Goal: Complete application form

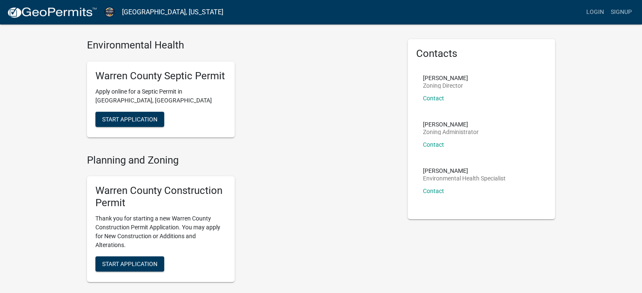
scroll to position [22, 0]
click at [123, 116] on span "Start Application" at bounding box center [129, 118] width 55 height 7
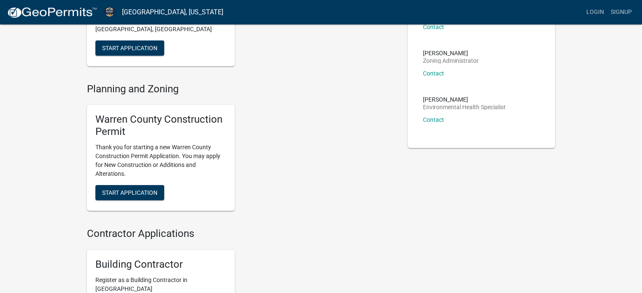
scroll to position [94, 0]
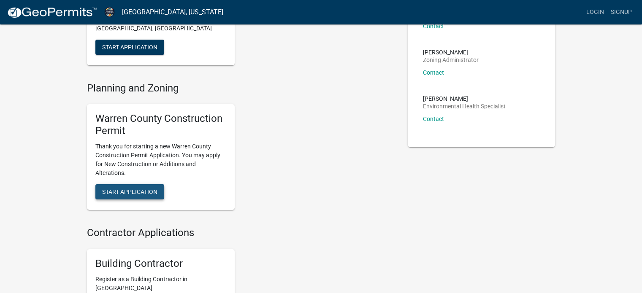
click at [131, 193] on span "Start Application" at bounding box center [129, 191] width 55 height 7
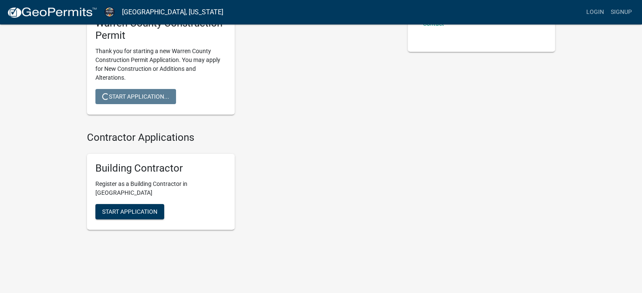
scroll to position [188, 0]
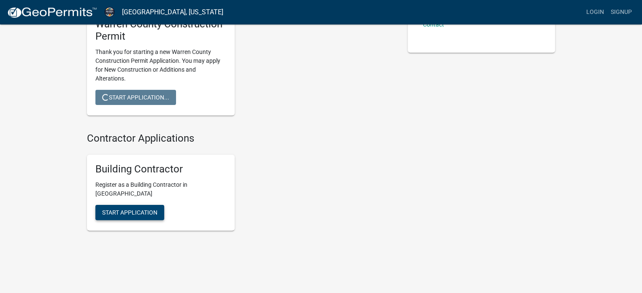
click at [140, 217] on button "Start Application" at bounding box center [129, 212] width 69 height 15
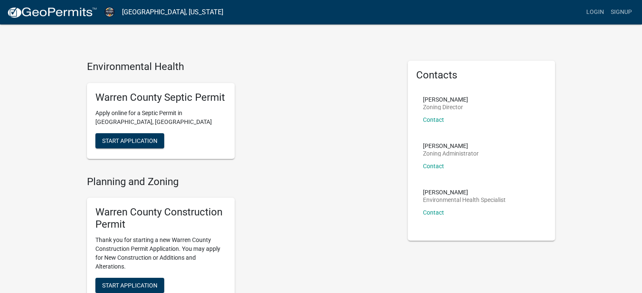
scroll to position [191, 0]
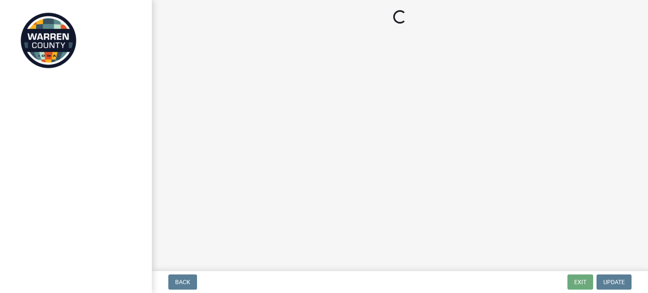
click at [136, 218] on div at bounding box center [76, 146] width 152 height 293
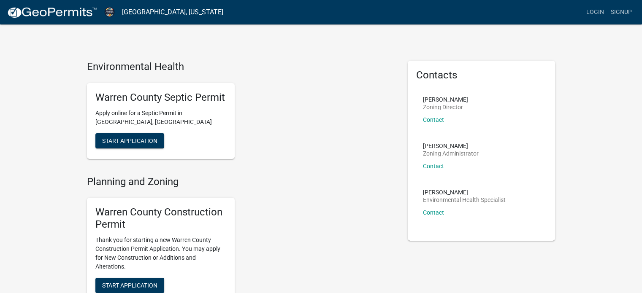
scroll to position [198, 0]
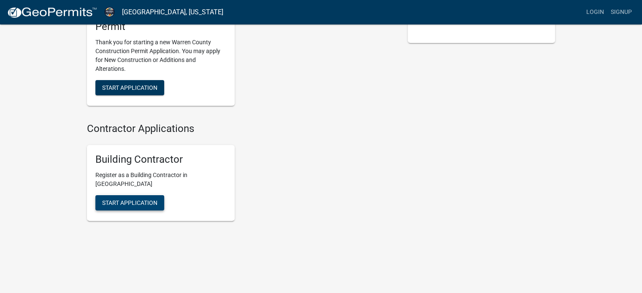
click at [135, 203] on span "Start Application" at bounding box center [129, 202] width 55 height 7
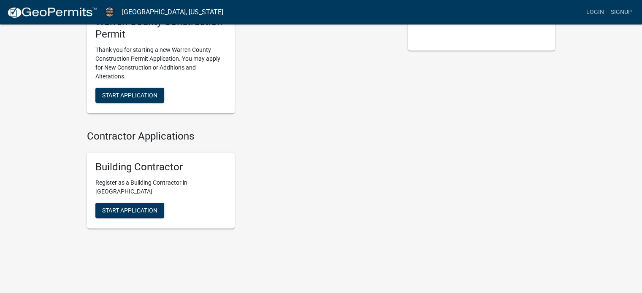
scroll to position [120, 0]
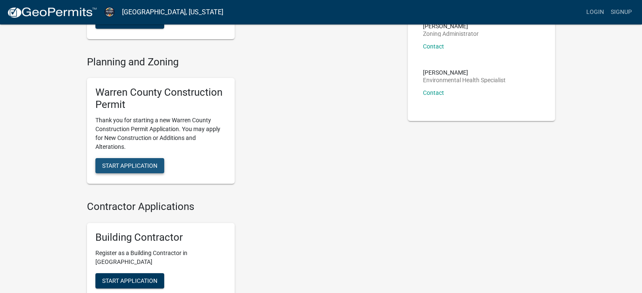
click at [148, 166] on span "Start Application" at bounding box center [129, 165] width 55 height 7
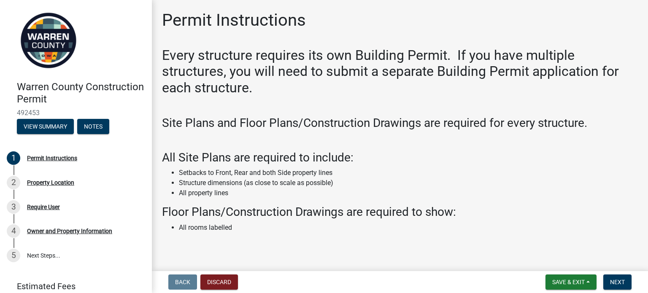
scroll to position [22, 0]
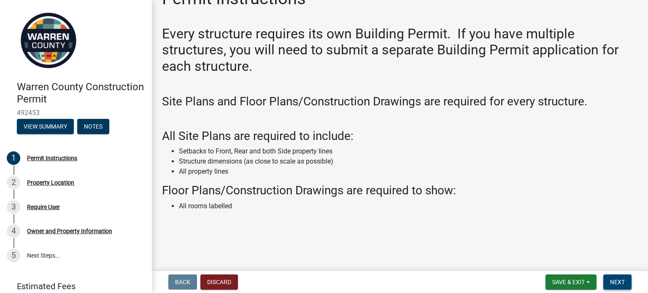
click at [616, 279] on span "Next" at bounding box center [617, 282] width 15 height 7
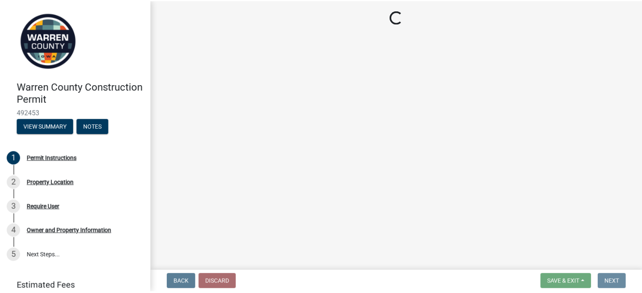
scroll to position [0, 0]
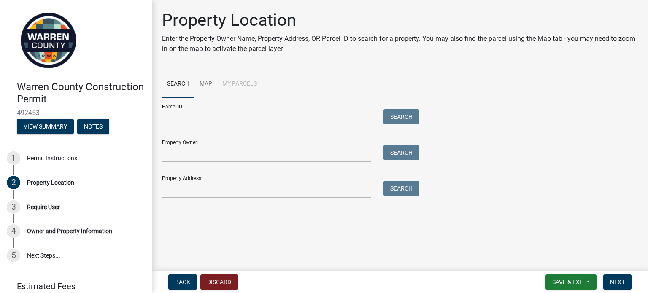
click at [512, 171] on div "Parcel ID: Search Property Owner: Search Property Address: Search" at bounding box center [400, 147] width 476 height 101
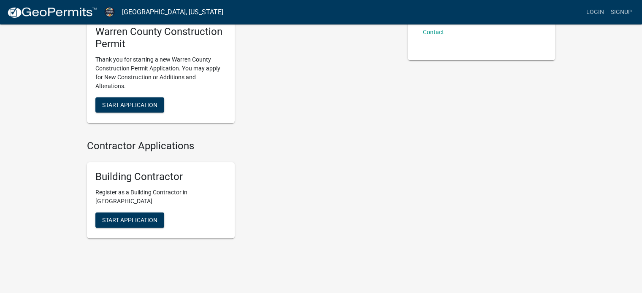
scroll to position [198, 0]
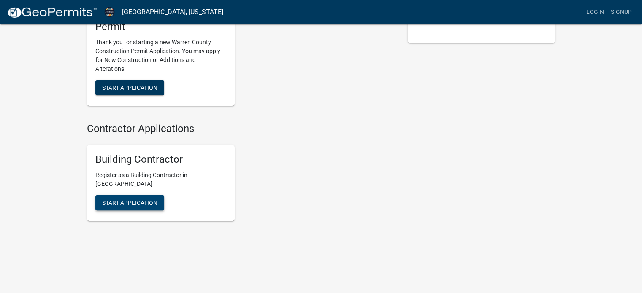
click at [131, 207] on button "Start Application" at bounding box center [129, 202] width 69 height 15
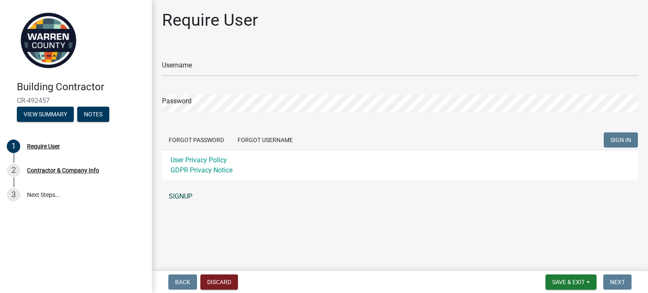
click at [185, 197] on link "SIGNUP" at bounding box center [400, 196] width 476 height 17
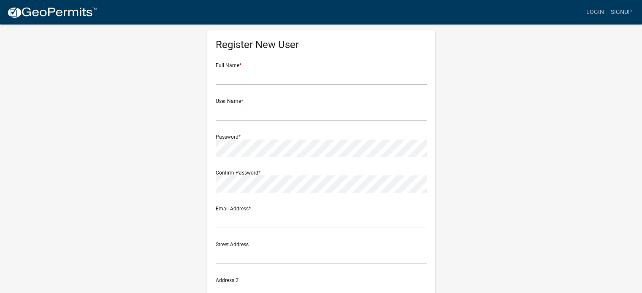
scroll to position [13, 0]
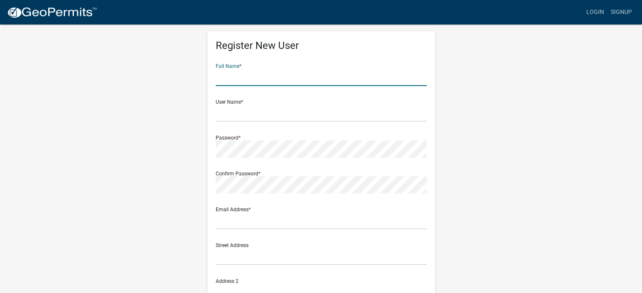
click at [236, 73] on input "text" at bounding box center [321, 77] width 211 height 17
type input "[PERSON_NAME]"
type input "[EMAIL_ADDRESS][DOMAIN_NAME]"
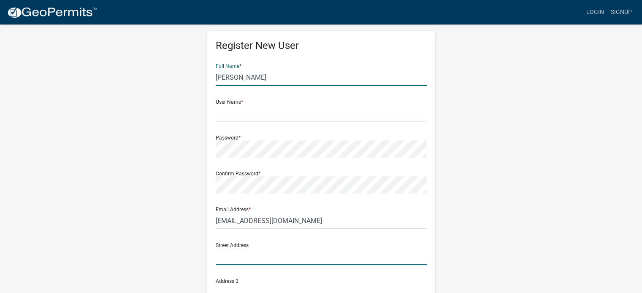
type input "[STREET_ADDRESS]"
type input "Urbandale"
type input "[US_STATE]"
type input "50323"
type input "5152101688"
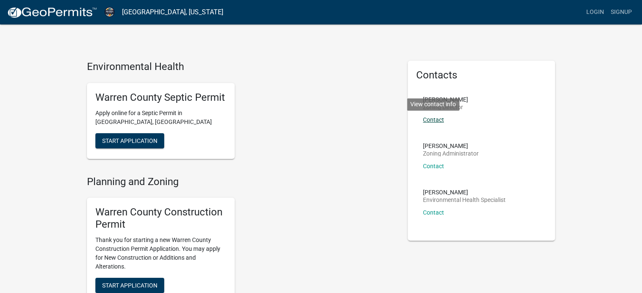
click at [436, 120] on link "Contact" at bounding box center [433, 119] width 21 height 7
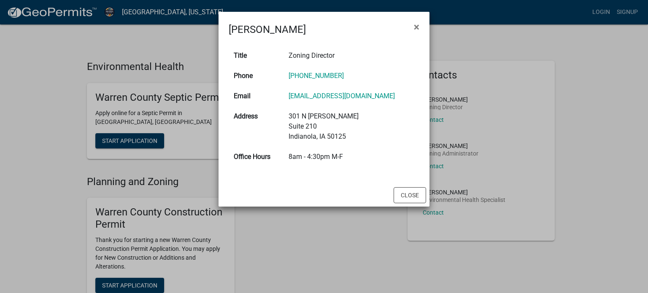
click at [324, 229] on ngb-modal-window "[PERSON_NAME] × Title Zoning Director Phone [PHONE_NUMBER] Email [EMAIL_ADDRESS…" at bounding box center [324, 146] width 648 height 293
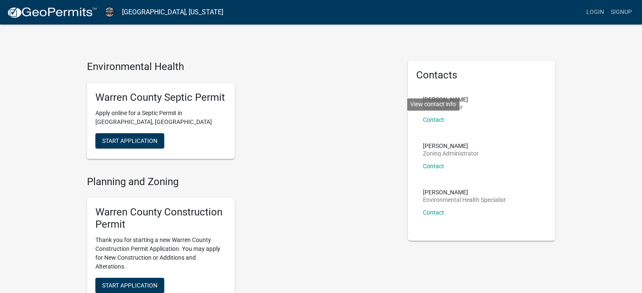
click at [371, 178] on h4 "Planning and Zoning" at bounding box center [241, 182] width 308 height 12
click at [434, 214] on link "Contact" at bounding box center [433, 212] width 21 height 7
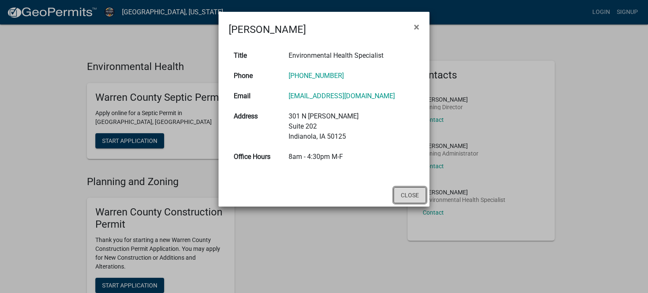
click at [410, 190] on button "Close" at bounding box center [410, 195] width 32 height 16
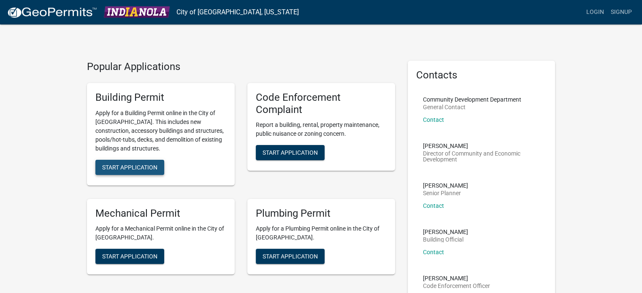
click at [132, 167] on span "Start Application" at bounding box center [129, 167] width 55 height 7
